Goal: Find contact information: Find contact information

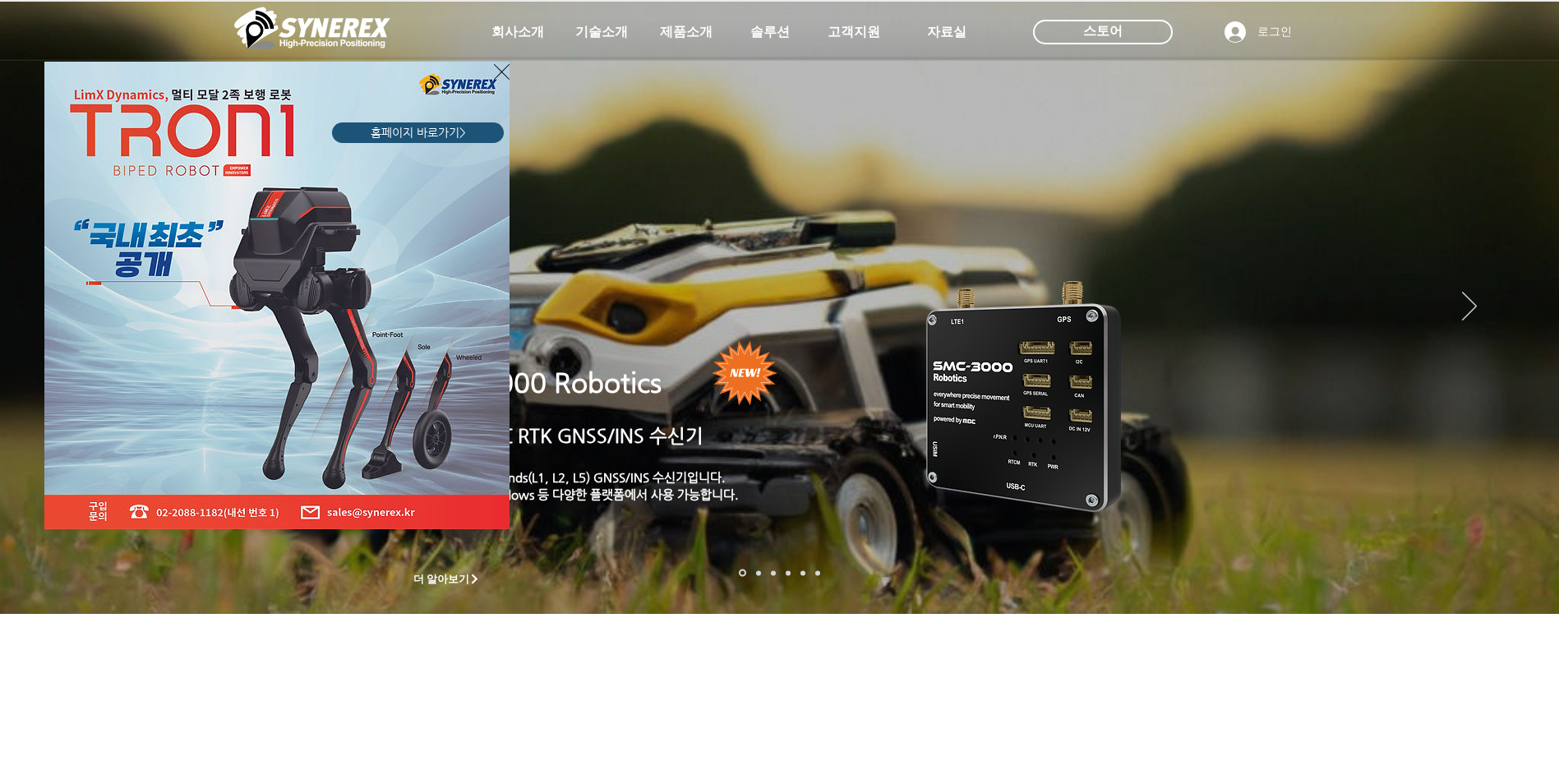
click at [492, 63] on img "LimX Dinamics" at bounding box center [277, 295] width 465 height 467
click at [523, 37] on div "LimX Dinamics" at bounding box center [779, 392] width 1559 height 784
click at [502, 71] on icon "사이트로 돌아가기" at bounding box center [502, 72] width 16 height 21
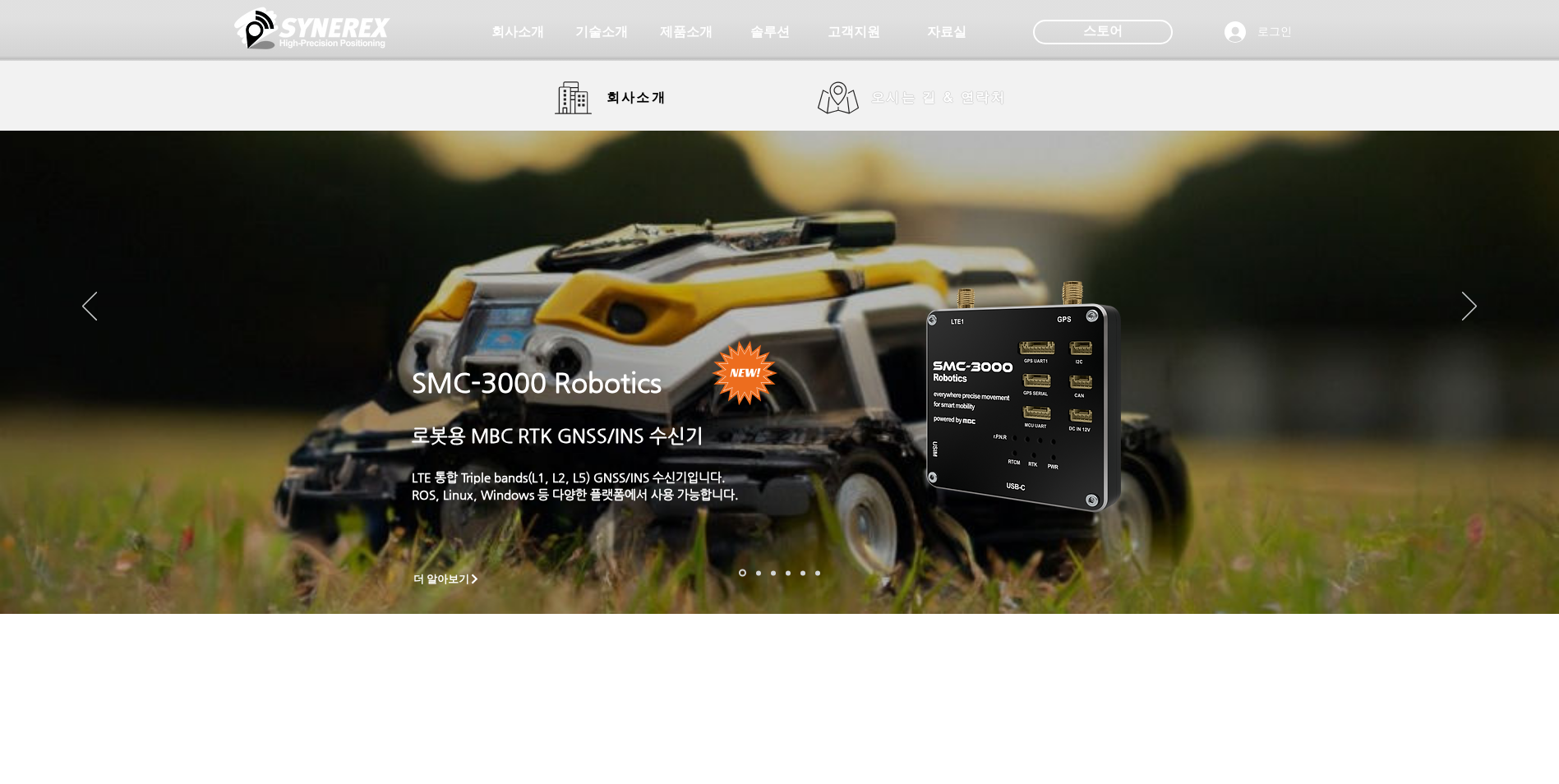
click at [880, 101] on span "오시는 길 & 연락처" at bounding box center [939, 98] width 135 height 18
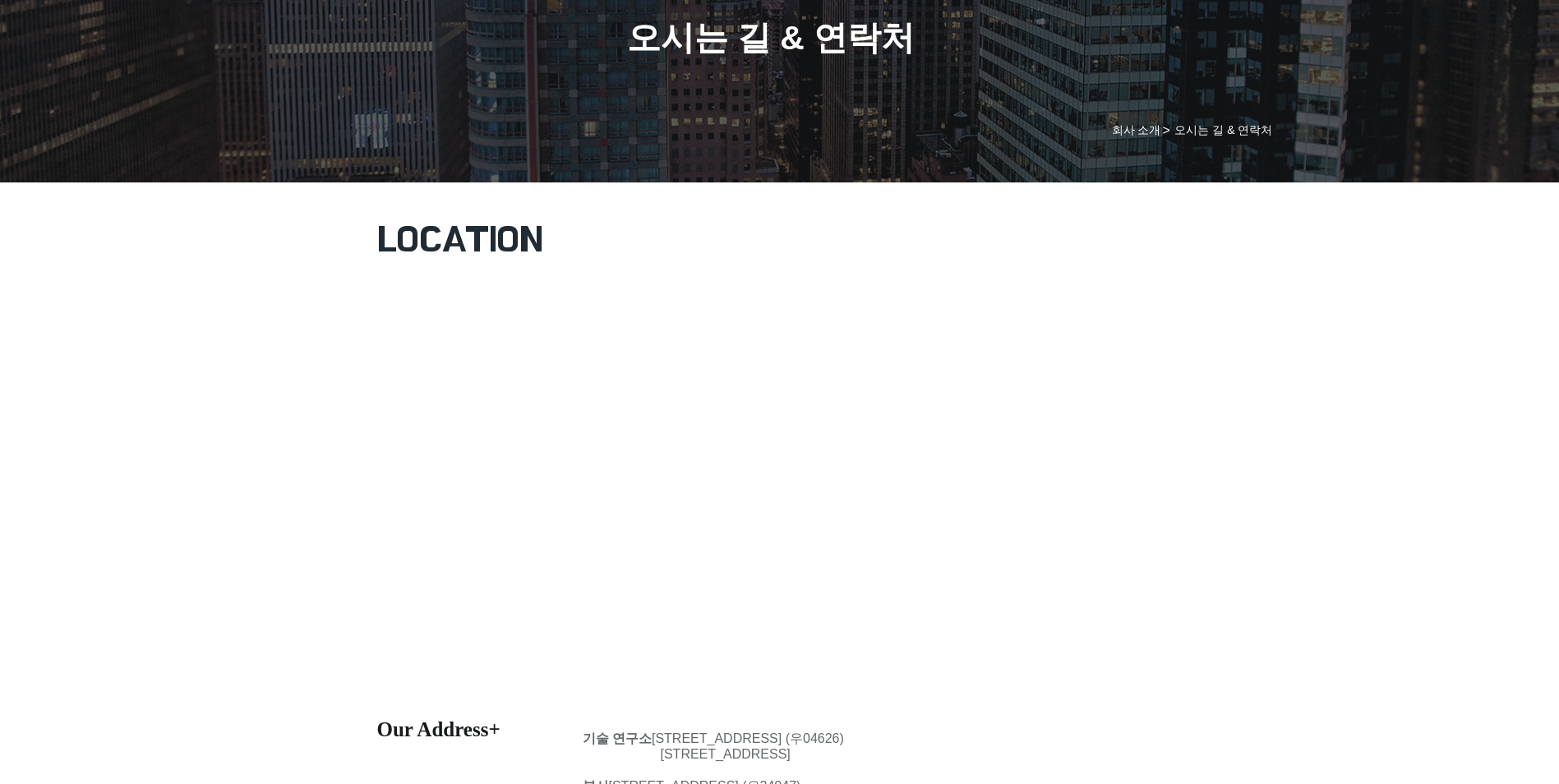
scroll to position [329, 0]
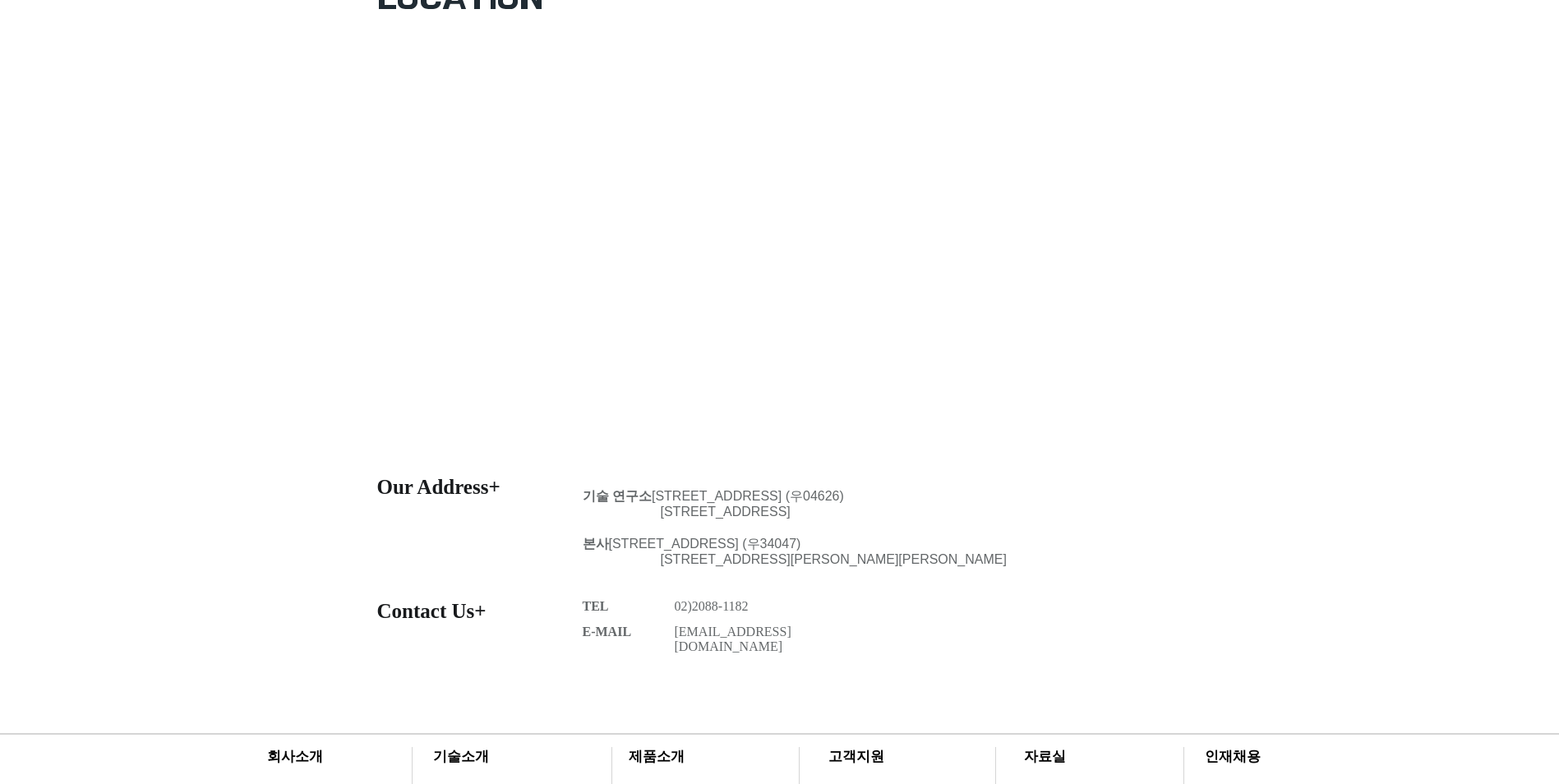
drag, startPoint x: 669, startPoint y: 642, endPoint x: 764, endPoint y: 657, distance: 96.2
click at [764, 657] on div at bounding box center [779, 585] width 1559 height 238
click at [769, 657] on div at bounding box center [779, 585] width 1559 height 238
drag, startPoint x: 799, startPoint y: 640, endPoint x: 674, endPoint y: 642, distance: 125.0
click at [675, 642] on p "[EMAIL_ADDRESS][DOMAIN_NAME]" at bounding box center [749, 640] width 148 height 30
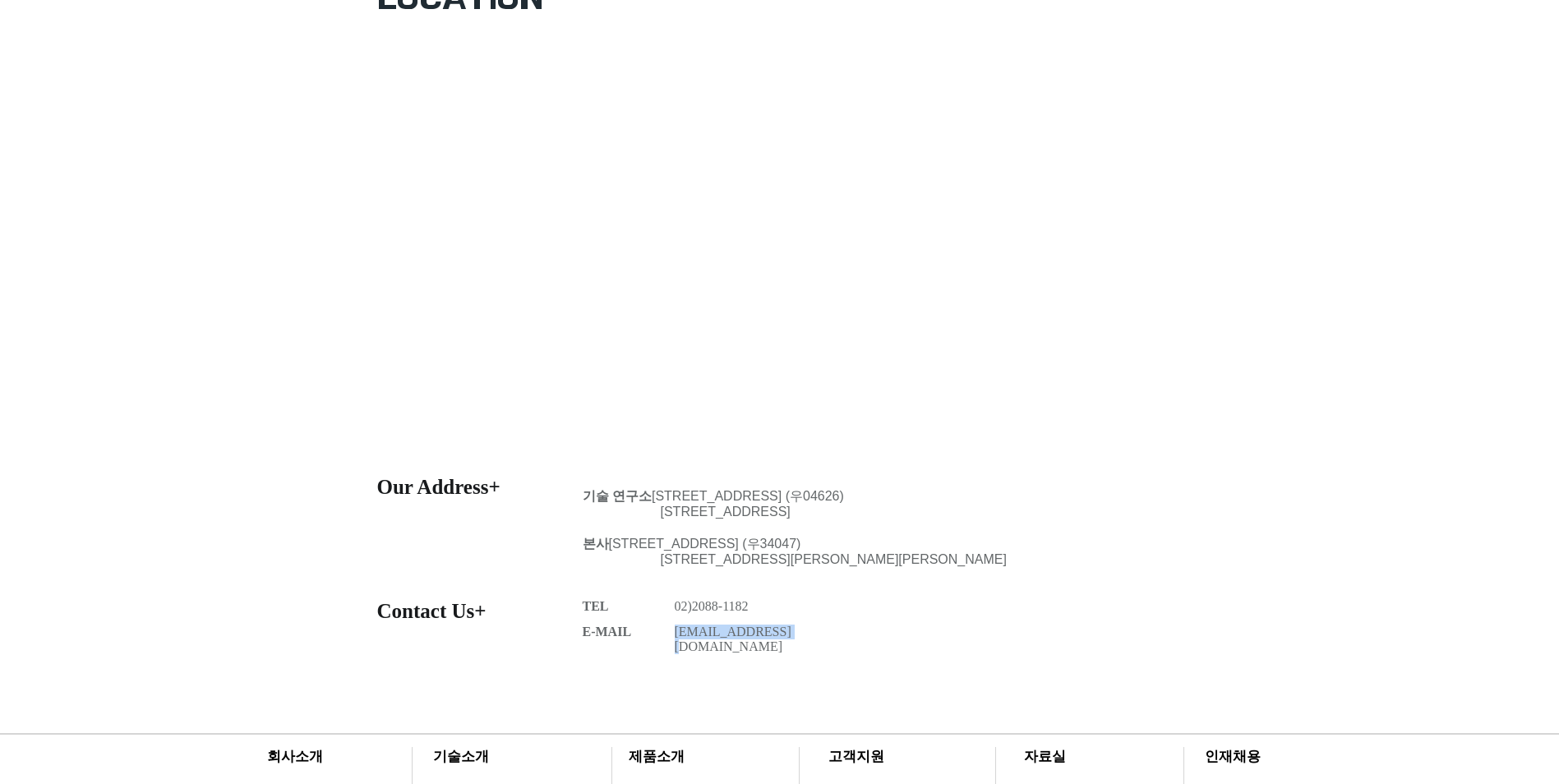
copy link "[EMAIL_ADDRESS][DOMAIN_NAME]"
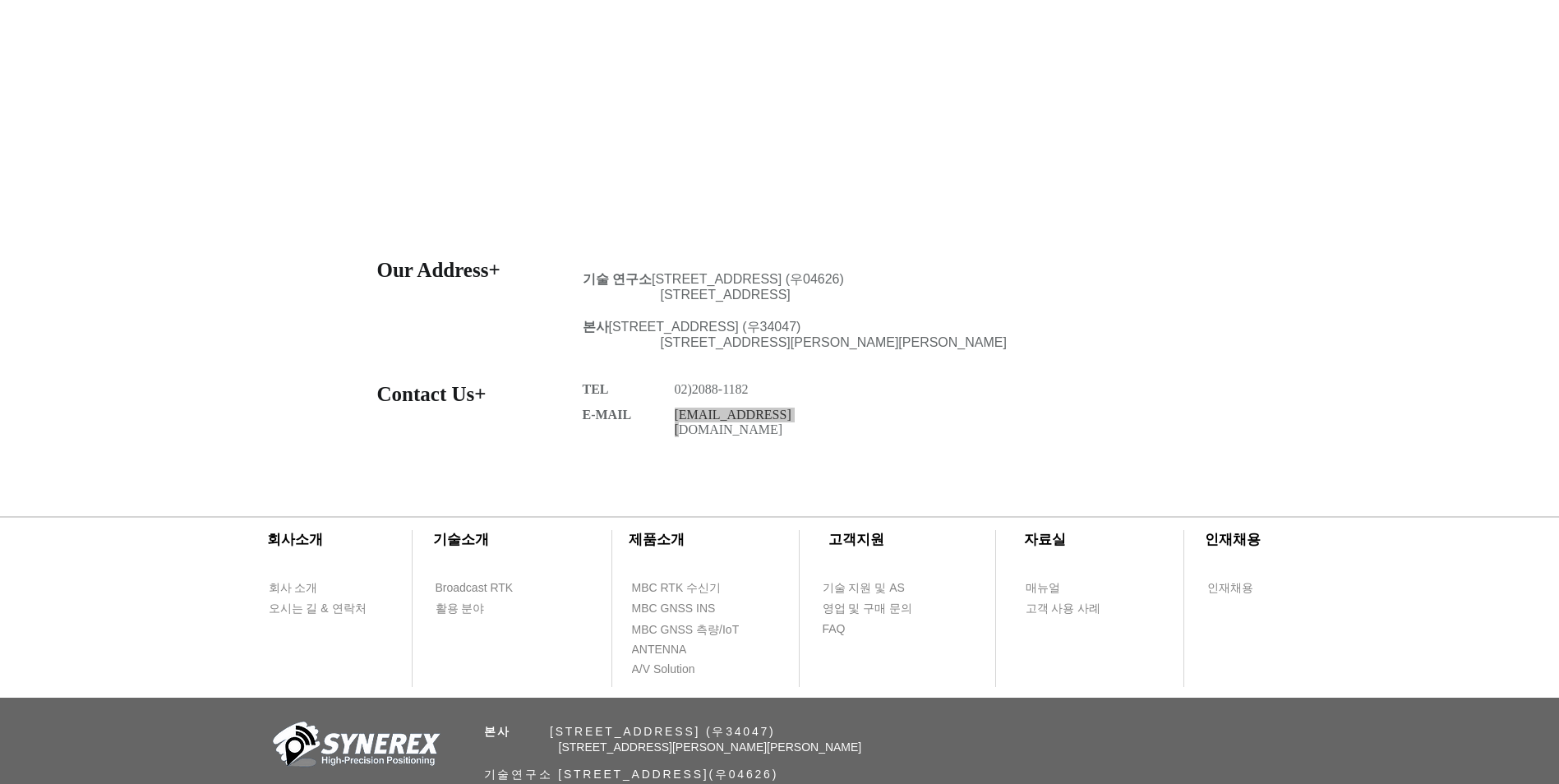
scroll to position [657, 0]
